Goal: Find specific page/section: Find specific page/section

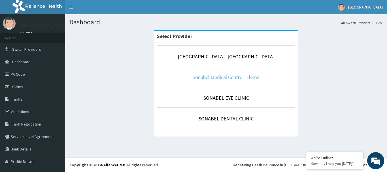
click at [230, 77] on link "Sonabel Medical Centre - Eleme" at bounding box center [226, 77] width 67 height 7
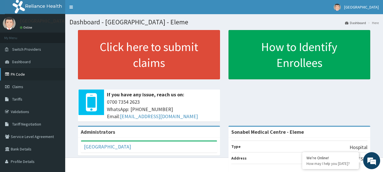
click at [23, 75] on link "PA Code" at bounding box center [32, 74] width 65 height 12
